Goal: Information Seeking & Learning: Learn about a topic

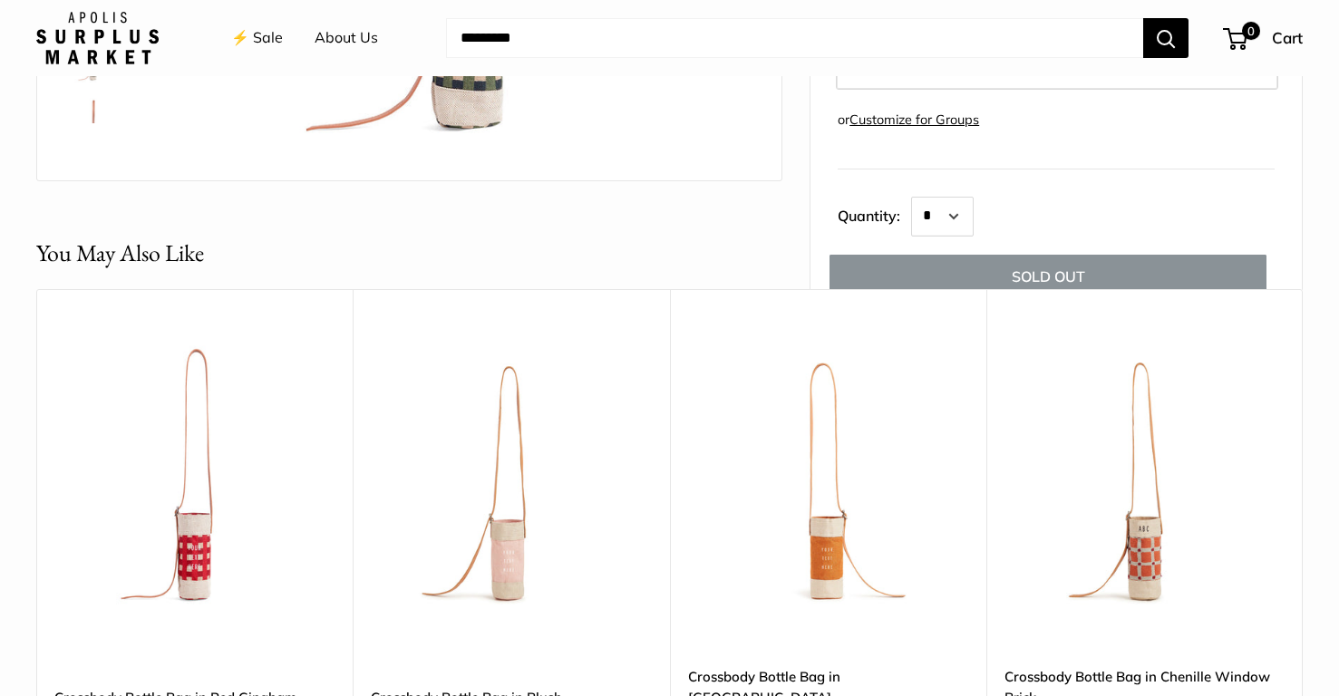
scroll to position [576, 0]
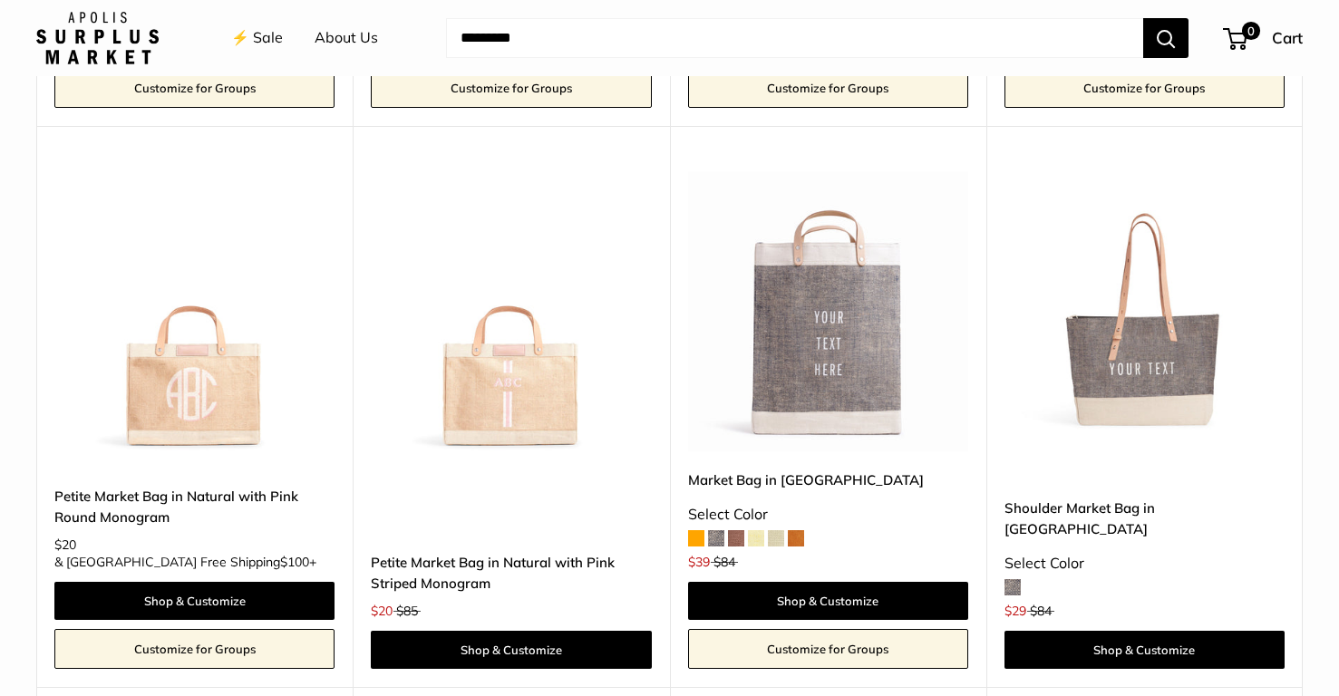
scroll to position [5207, 0]
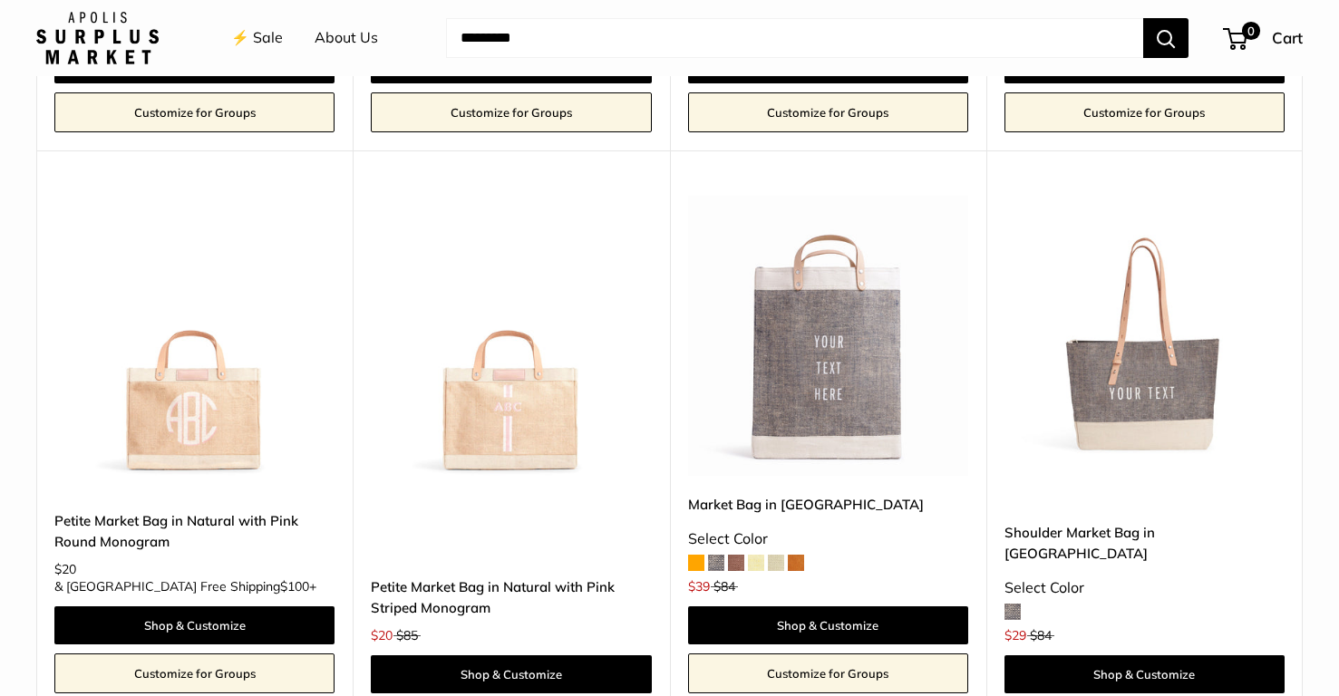
click at [0, 0] on img at bounding box center [0, 0] width 0 height 0
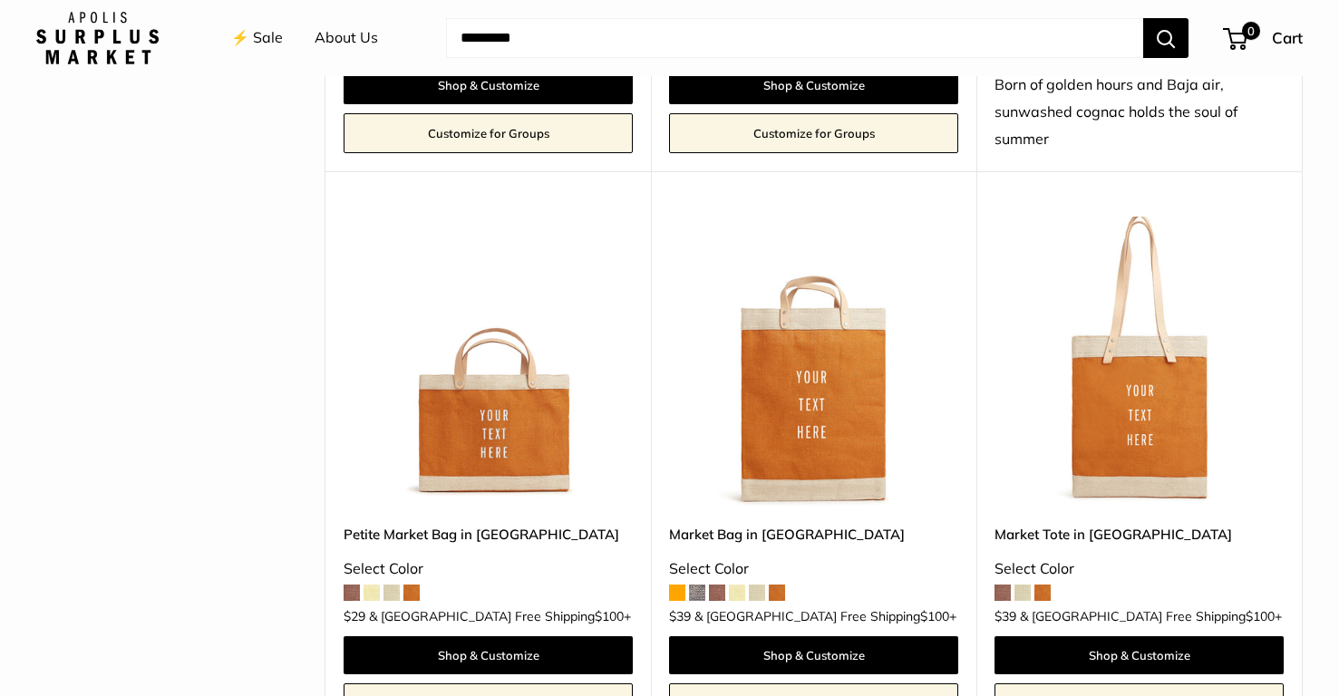
scroll to position [1303, 0]
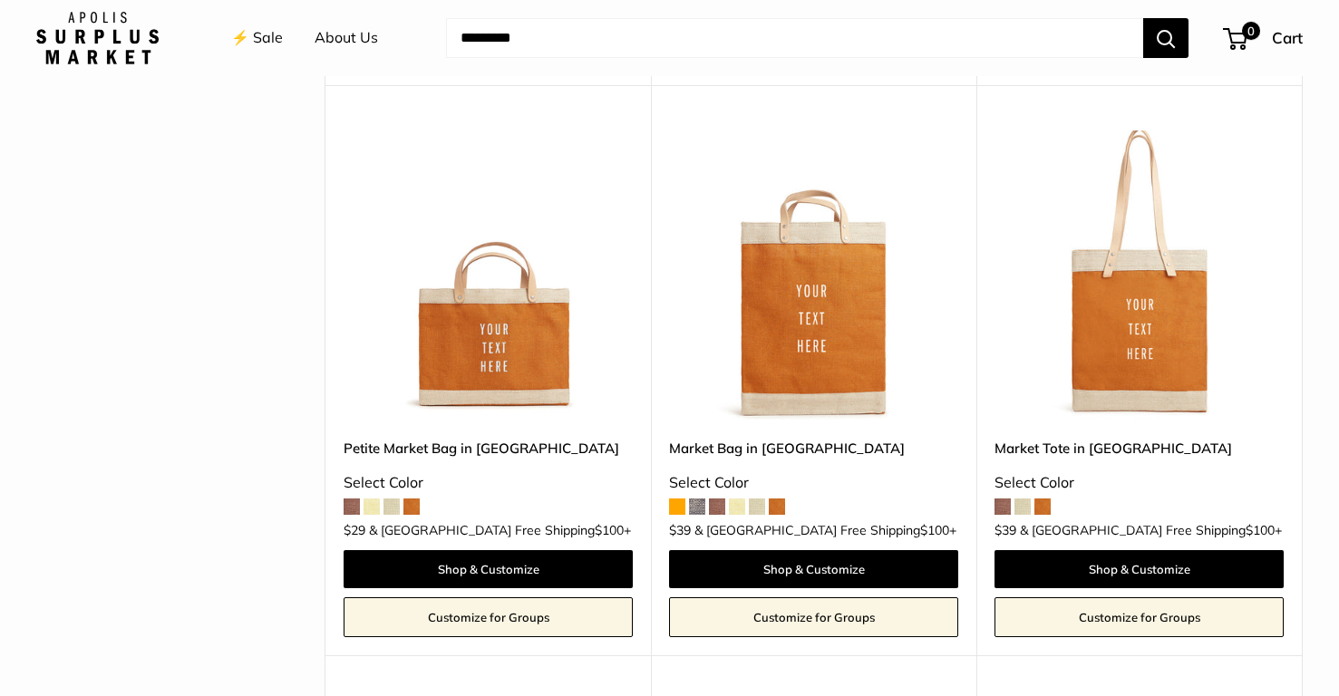
click at [0, 0] on img at bounding box center [0, 0] width 0 height 0
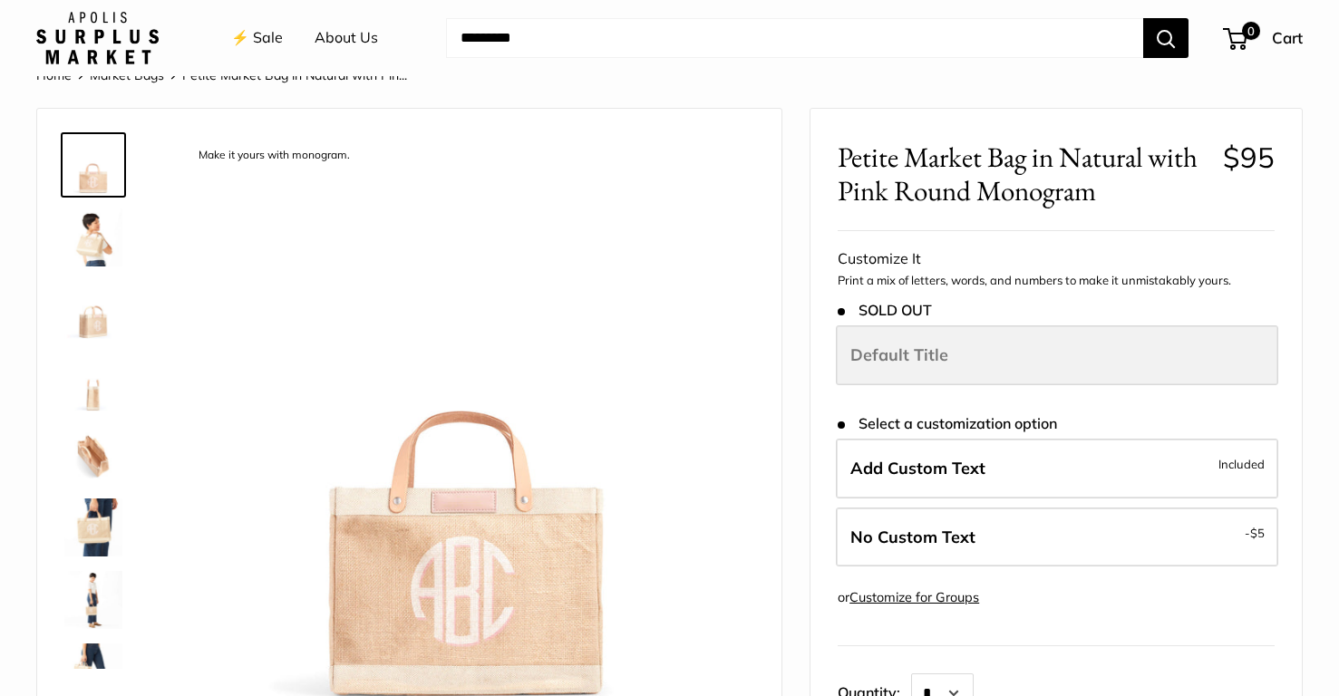
scroll to position [40, 0]
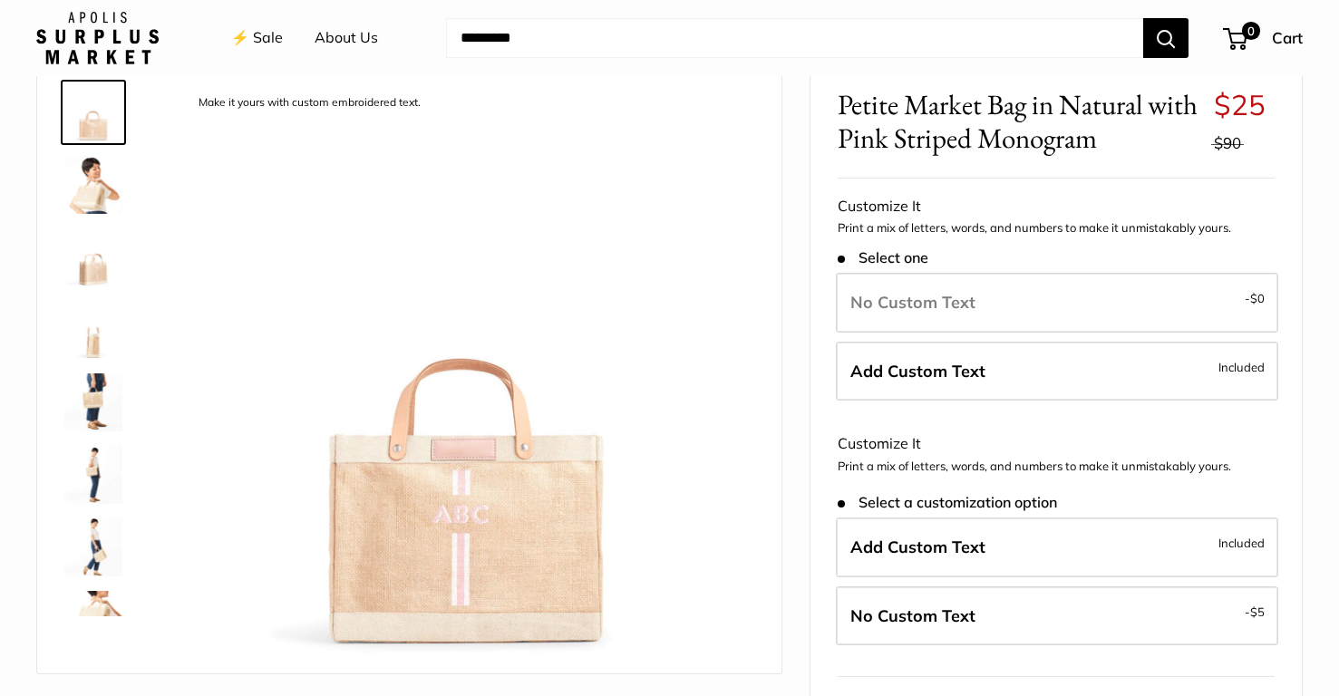
scroll to position [103, 0]
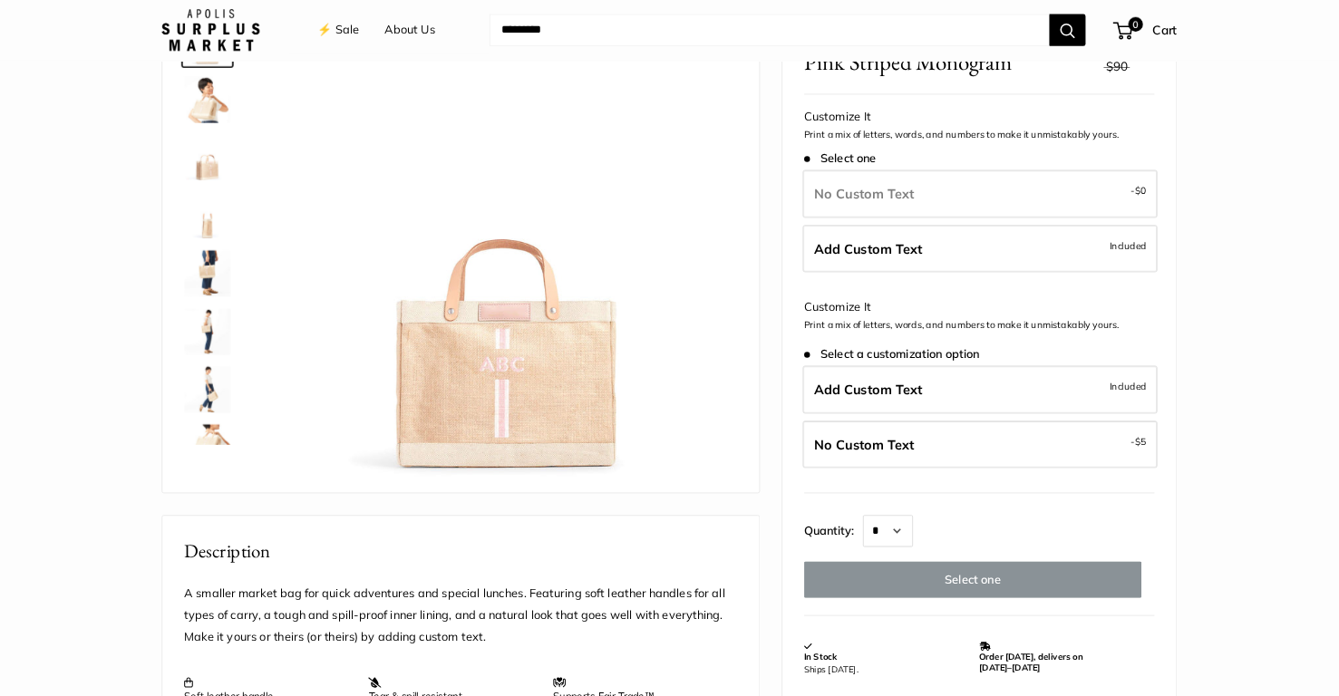
scroll to position [153, 0]
